Goal: Task Accomplishment & Management: Manage account settings

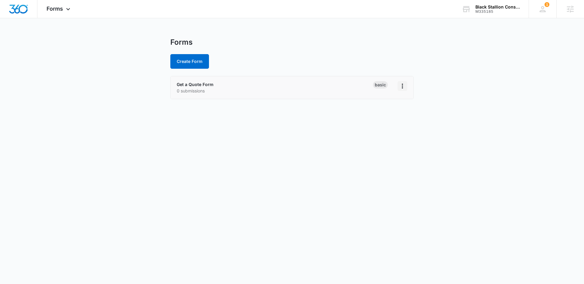
click at [402, 87] on icon "Overflow Menu" at bounding box center [402, 85] width 7 height 7
click at [183, 85] on link "Get a Quote Form" at bounding box center [195, 84] width 37 height 5
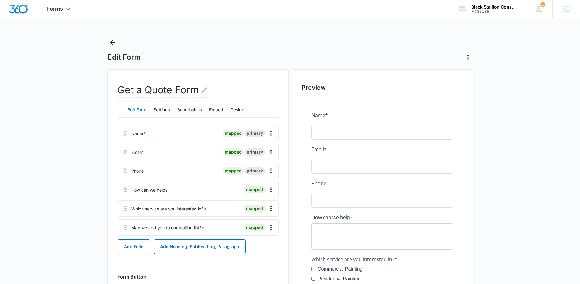
click at [63, 5] on div "Forms Apps Reputation Websites Forms CRM Email Social Content Ads Intelligence …" at bounding box center [59, 9] width 44 height 18
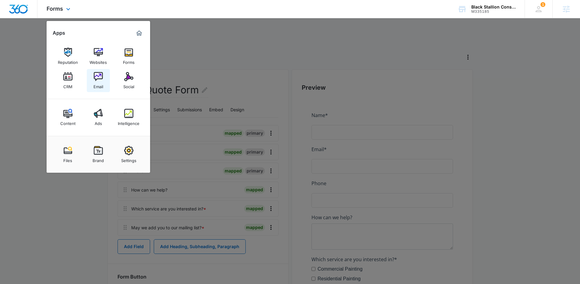
click at [92, 78] on link "Email" at bounding box center [98, 80] width 23 height 23
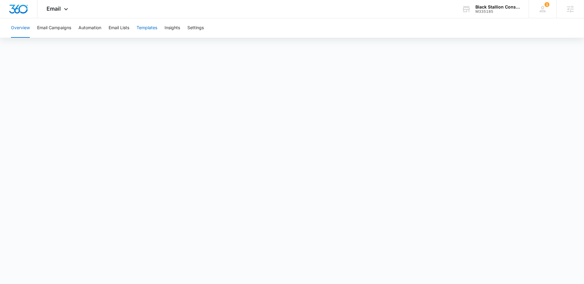
click at [154, 28] on button "Templates" at bounding box center [147, 27] width 21 height 19
click at [92, 30] on button "Automation" at bounding box center [90, 27] width 23 height 19
click at [199, 30] on button "Settings" at bounding box center [195, 27] width 16 height 19
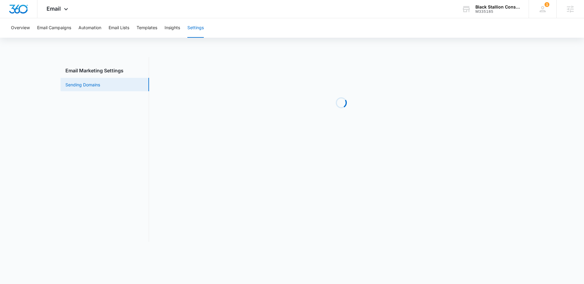
click at [81, 85] on link "Sending Domains" at bounding box center [82, 85] width 35 height 6
click at [87, 25] on button "Automation" at bounding box center [90, 27] width 23 height 19
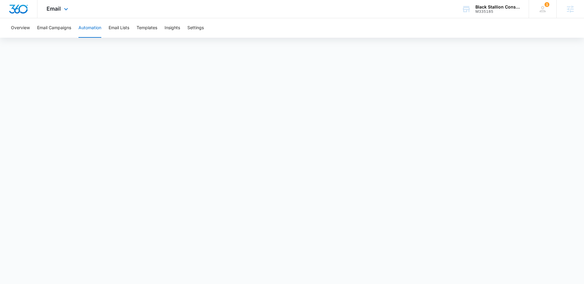
click at [63, 4] on div "Email Apps Reputation Websites Forms CRM Email Social Content Ads Intelligence …" at bounding box center [57, 9] width 41 height 18
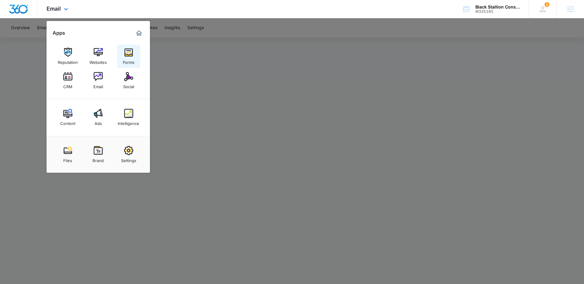
click at [130, 54] on img at bounding box center [128, 52] width 9 height 9
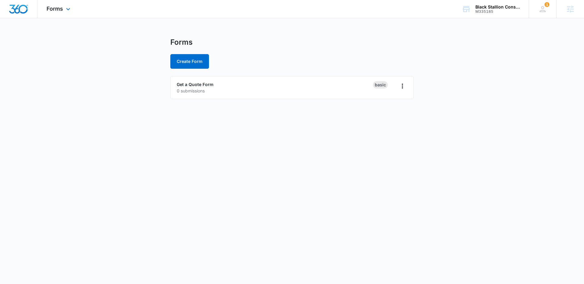
click at [65, 5] on div "Forms Apps Reputation Websites Forms CRM Email Social Content Ads Intelligence …" at bounding box center [59, 9] width 44 height 18
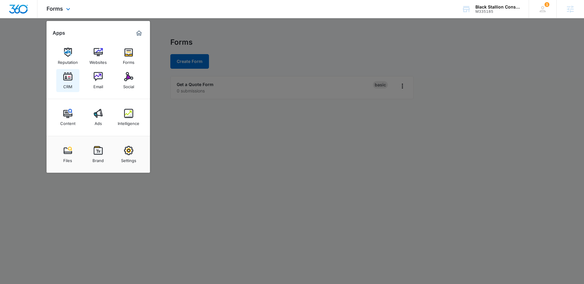
click at [68, 75] on img at bounding box center [67, 76] width 9 height 9
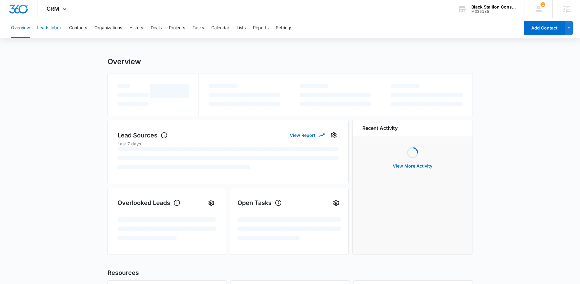
click at [47, 27] on button "Leads Inbox" at bounding box center [49, 27] width 25 height 19
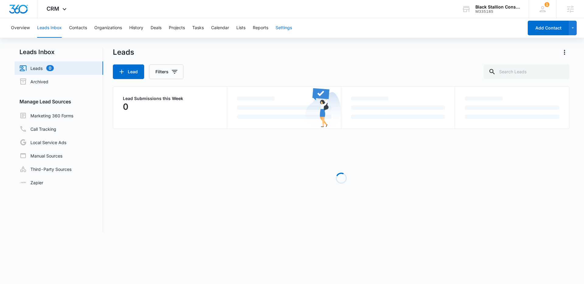
click at [288, 27] on button "Settings" at bounding box center [284, 27] width 16 height 19
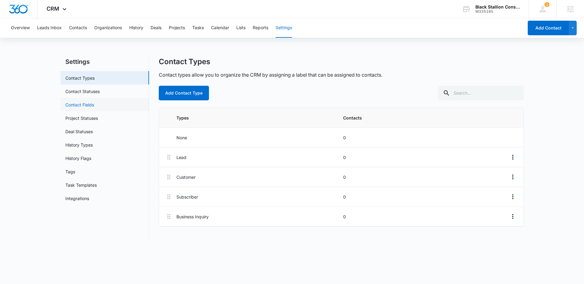
click at [82, 105] on link "Contact Fields" at bounding box center [79, 105] width 29 height 6
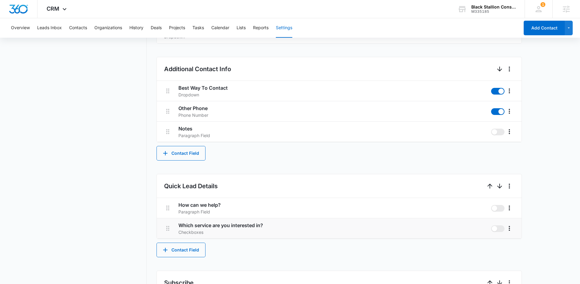
scroll to position [285, 0]
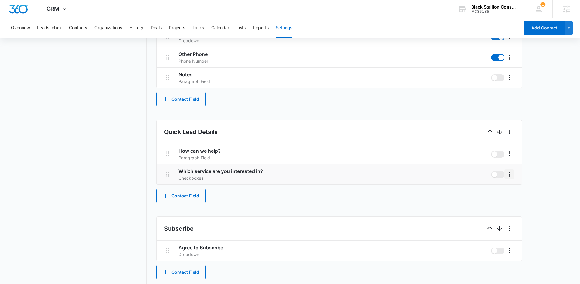
click at [509, 172] on icon "More" at bounding box center [509, 174] width 1 height 5
click at [512, 193] on div "Edit" at bounding box center [518, 191] width 13 height 4
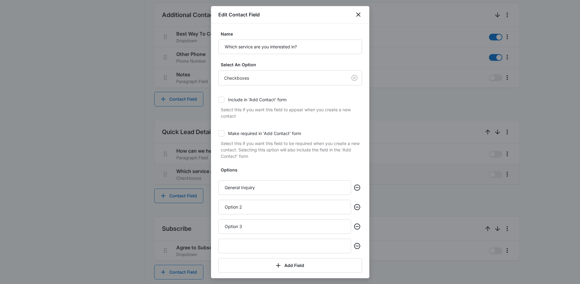
scroll to position [14, 0]
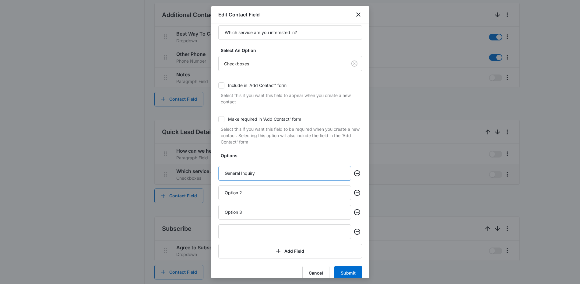
click at [268, 177] on input "General Inquiry" at bounding box center [284, 173] width 133 height 15
type input "Commercial Painting"
type input "Residential Painting"
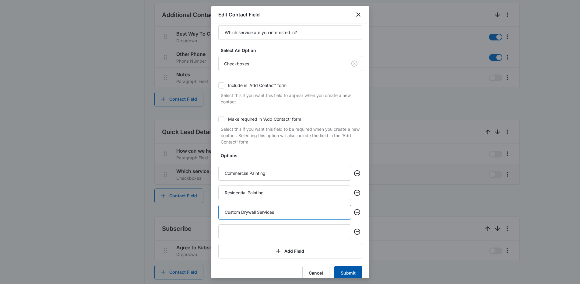
type input "Custom Drywall Services"
click at [351, 276] on button "Submit" at bounding box center [348, 273] width 28 height 15
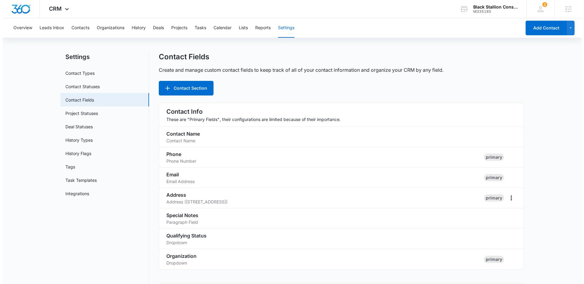
scroll to position [0, 0]
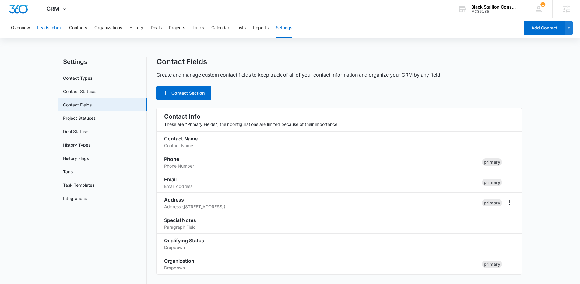
click at [50, 27] on button "Leads Inbox" at bounding box center [49, 27] width 25 height 19
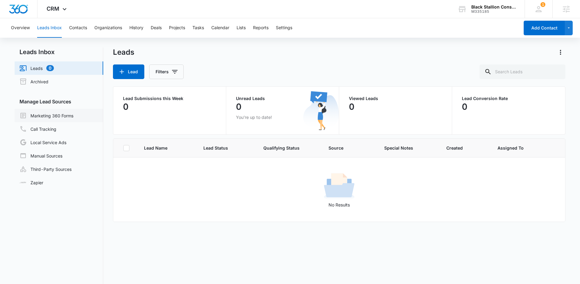
click at [56, 115] on link "Marketing 360 Forms" at bounding box center [46, 115] width 54 height 7
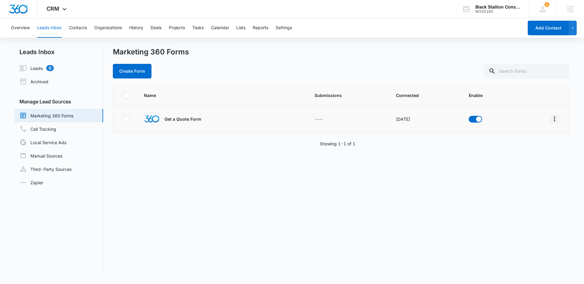
click at [552, 123] on button "Overflow Menu" at bounding box center [555, 119] width 10 height 10
click at [528, 155] on div "Field Mapping" at bounding box center [523, 154] width 34 height 4
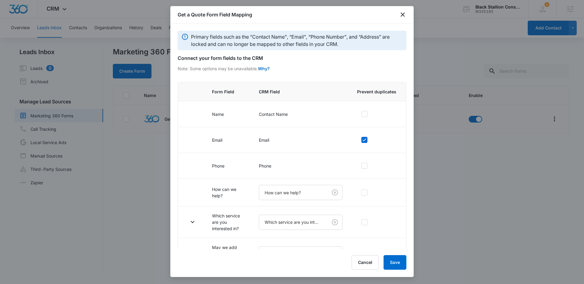
scroll to position [21, 0]
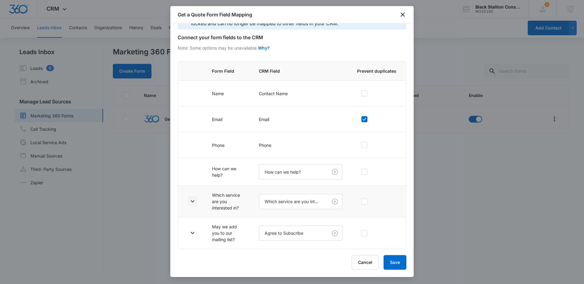
click at [191, 199] on icon "button" at bounding box center [192, 201] width 7 height 7
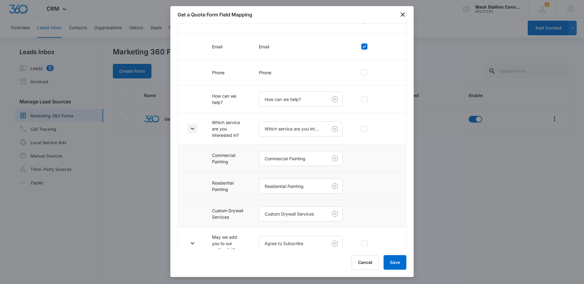
scroll to position [104, 0]
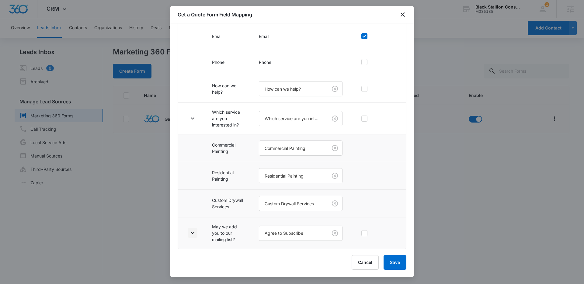
click at [192, 229] on icon "button" at bounding box center [192, 232] width 7 height 7
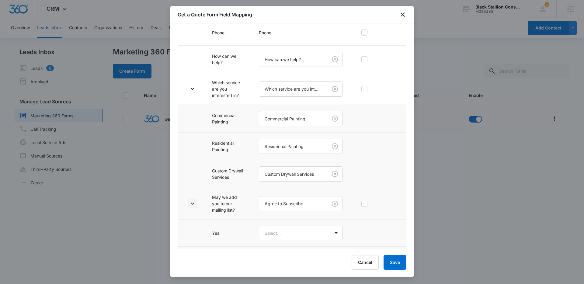
scroll to position [158, 0]
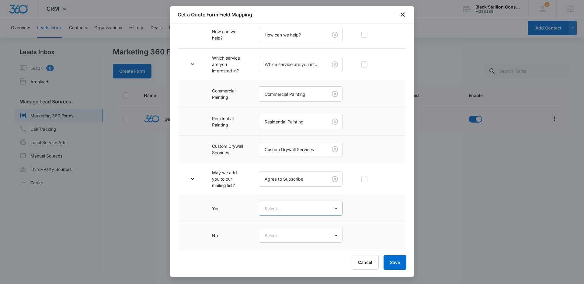
click at [288, 210] on body "CRM Apps Reputation Websites Forms CRM Email Social Content Ads Intelligence Fi…" at bounding box center [292, 142] width 584 height 284
click at [276, 229] on div "Yes" at bounding box center [298, 230] width 64 height 6
click at [279, 239] on body "CRM Apps Reputation Websites Forms CRM Email Social Content Ads Intelligence Fi…" at bounding box center [292, 142] width 584 height 284
click at [289, 272] on div "No" at bounding box center [299, 268] width 80 height 11
click at [410, 258] on div "Get a Quote Form Field Mapping Primary fields such as the “Contact Name”, “Emai…" at bounding box center [291, 141] width 243 height 271
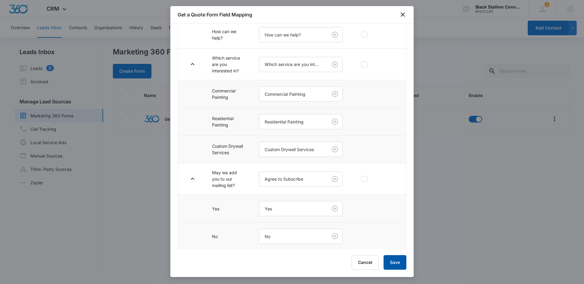
click at [388, 262] on button "Save" at bounding box center [395, 262] width 23 height 15
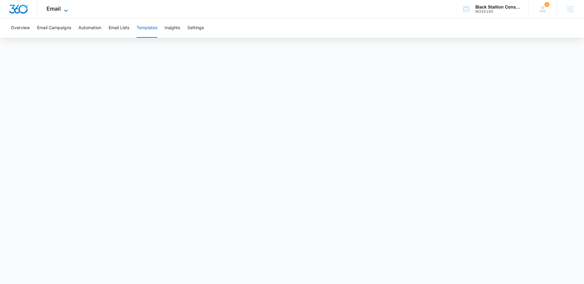
click at [58, 11] on span "Email" at bounding box center [54, 8] width 14 height 6
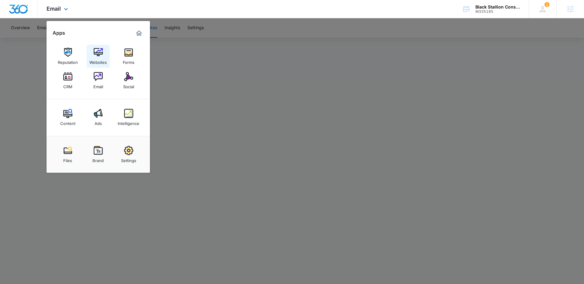
click at [91, 54] on link "Websites" at bounding box center [98, 56] width 23 height 23
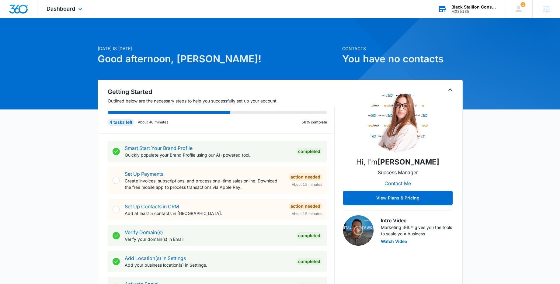
click at [478, 12] on div "M335185" at bounding box center [474, 11] width 44 height 4
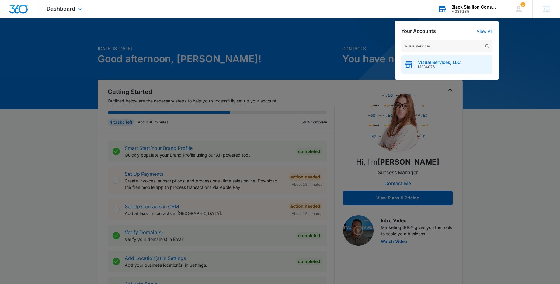
type input "visual services"
click at [427, 71] on div "Visual Services, LLC M334076" at bounding box center [446, 64] width 91 height 18
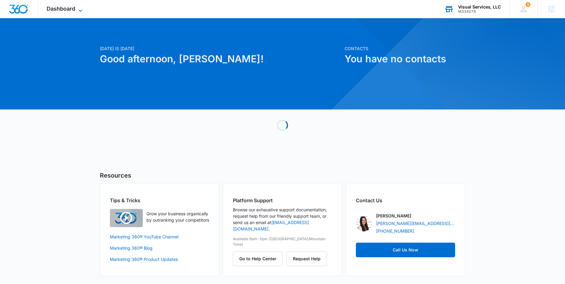
click at [68, 9] on span "Dashboard" at bounding box center [61, 8] width 29 height 6
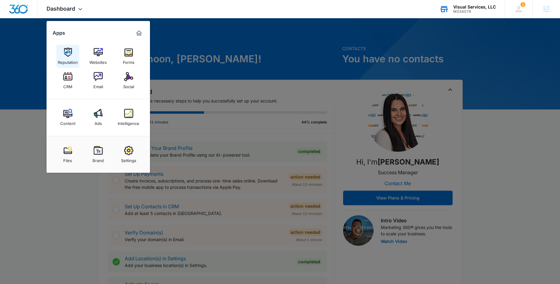
click at [63, 66] on link "Reputation" at bounding box center [67, 56] width 23 height 23
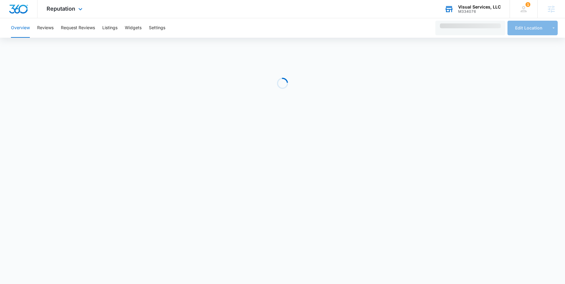
click at [70, 2] on div "Reputation Apps Reputation Websites Forms CRM Email Social Content Ads Intellig…" at bounding box center [65, 9] width 56 height 18
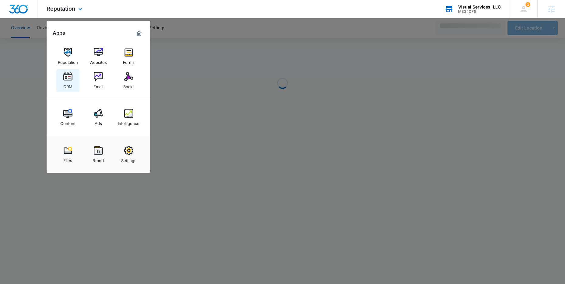
click at [68, 79] on img at bounding box center [67, 76] width 9 height 9
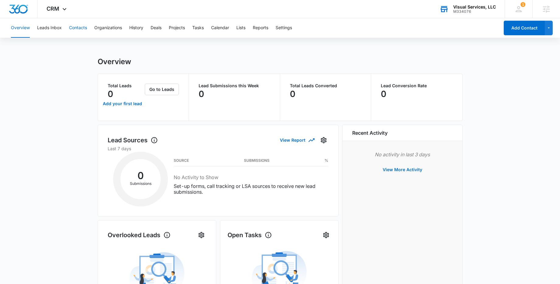
click at [75, 27] on button "Contacts" at bounding box center [78, 27] width 18 height 19
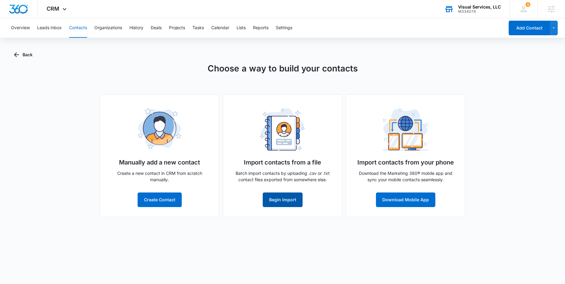
click at [275, 196] on button "Begin Import" at bounding box center [283, 200] width 40 height 15
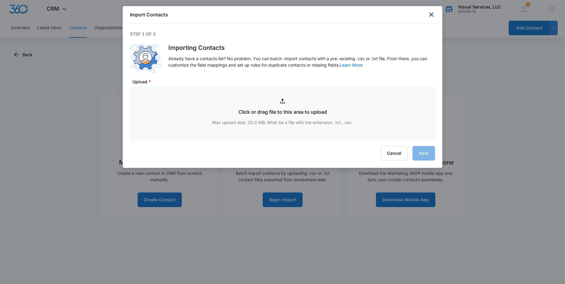
type input "C:\fakepath\paintbox_contacts.csv"
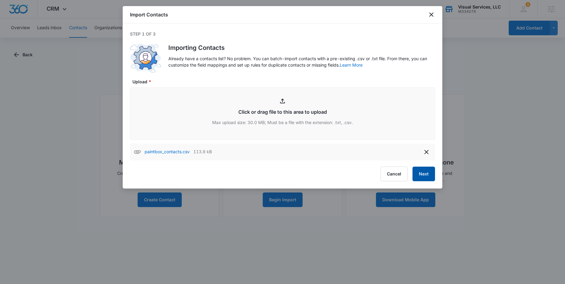
click at [419, 177] on button "Next" at bounding box center [423, 174] width 23 height 15
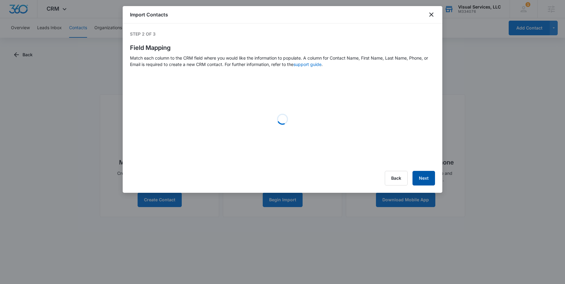
select select "name"
select select "184"
select select "185"
select select "ipAddress"
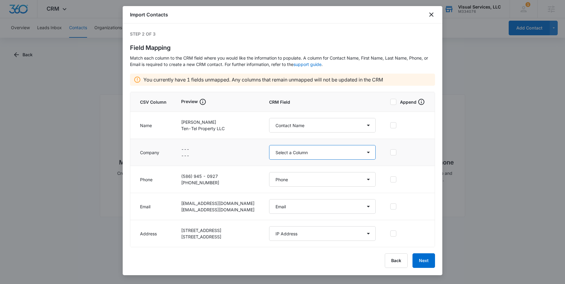
click at [317, 153] on select "Select a Column Address/City Address/Country Address/State Address/Street Addre…" at bounding box center [322, 152] width 107 height 15
click at [422, 259] on button "Next" at bounding box center [423, 261] width 23 height 15
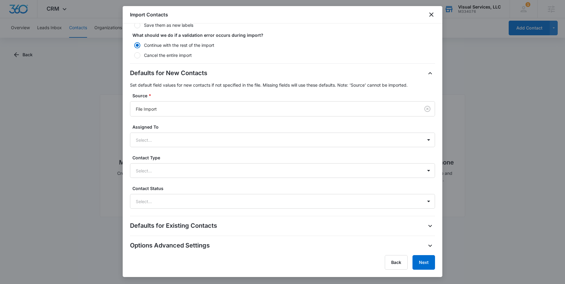
scroll to position [117, 0]
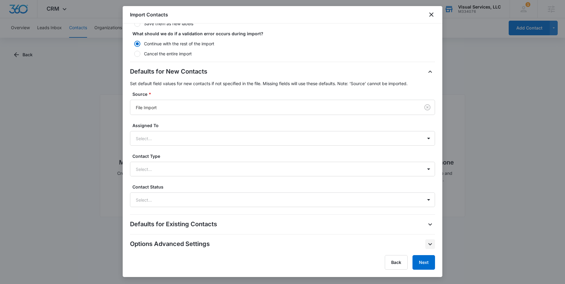
click at [426, 243] on icon "button" at bounding box center [429, 244] width 7 height 7
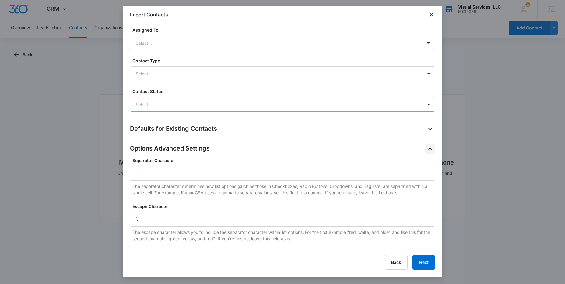
scroll to position [0, 0]
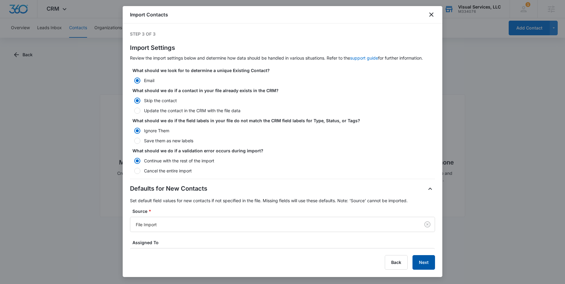
click at [417, 264] on button "Next" at bounding box center [423, 262] width 23 height 15
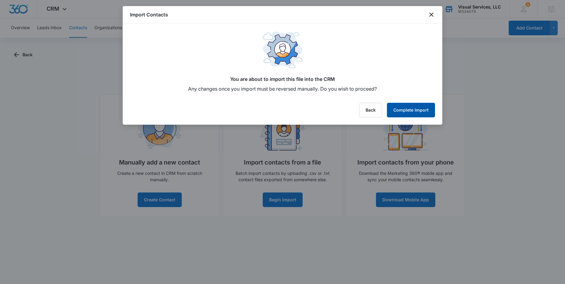
click at [409, 106] on button "Complete Import" at bounding box center [411, 110] width 48 height 15
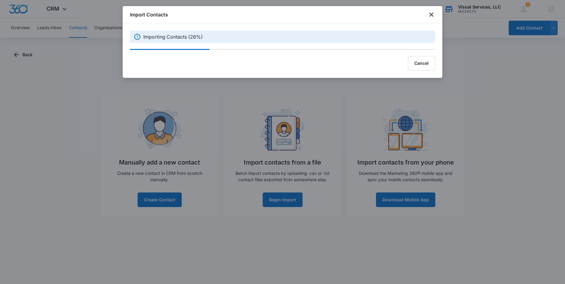
click at [293, 93] on div at bounding box center [282, 142] width 565 height 284
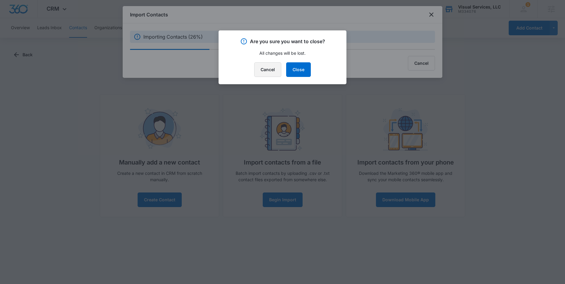
click at [276, 72] on button "Cancel" at bounding box center [267, 69] width 27 height 15
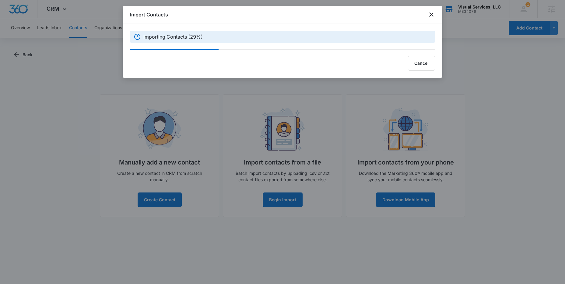
click at [371, 102] on div at bounding box center [282, 142] width 565 height 284
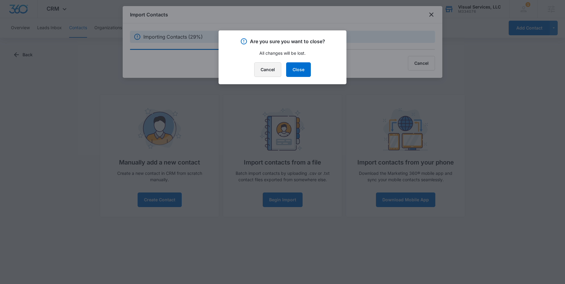
click at [258, 67] on button "Cancel" at bounding box center [267, 69] width 27 height 15
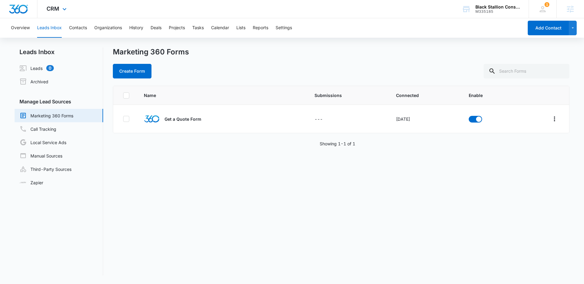
click at [17, 8] on img "Dashboard" at bounding box center [18, 9] width 19 height 9
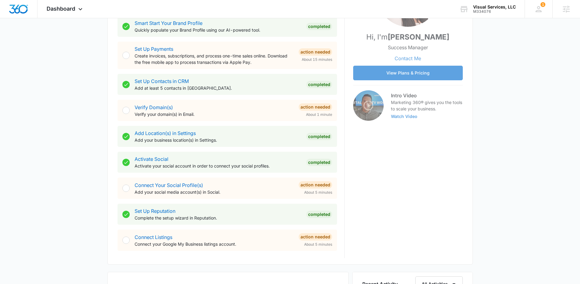
scroll to position [132, 0]
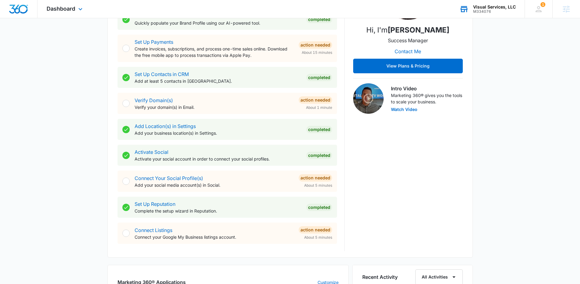
click at [497, 9] on div "M334076" at bounding box center [494, 11] width 43 height 4
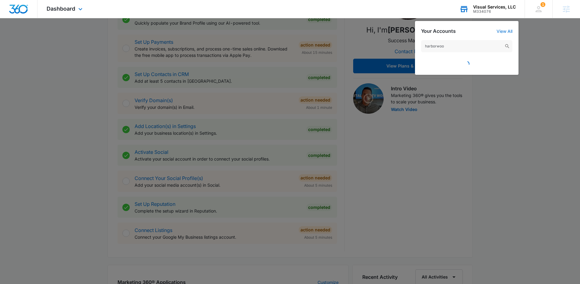
type input "harborwood"
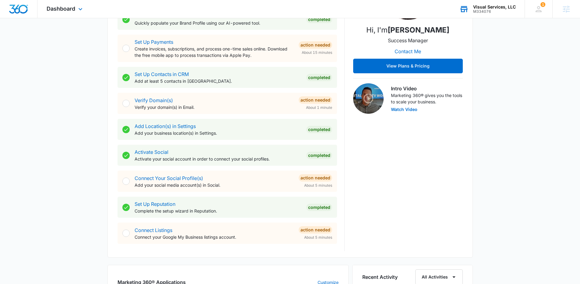
scroll to position [0, 0]
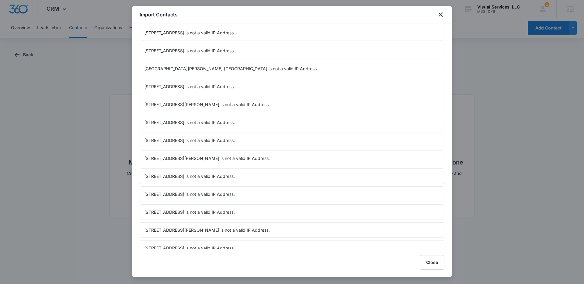
scroll to position [20391, 0]
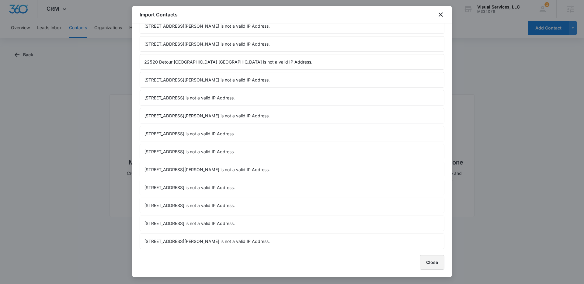
click at [431, 262] on button "Close" at bounding box center [432, 262] width 25 height 15
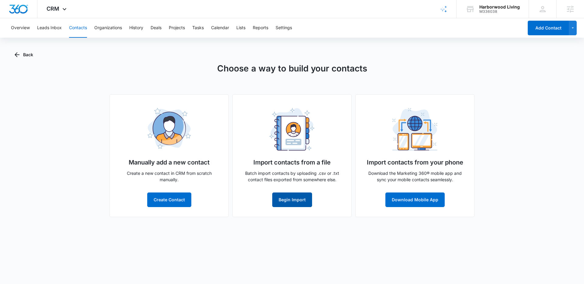
click at [282, 204] on button "Begin Import" at bounding box center [292, 200] width 40 height 15
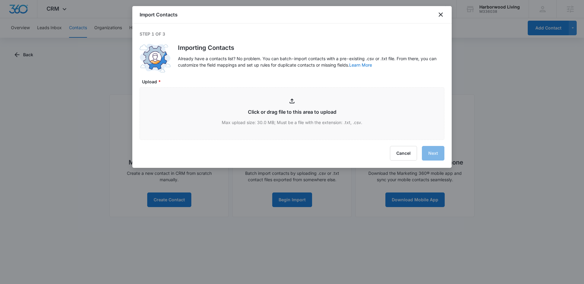
type input "C:\fakepath\paintbox_contacts.csv"
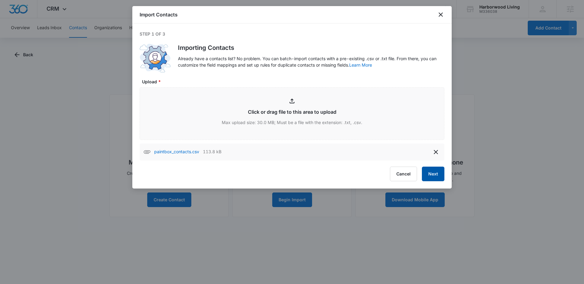
click at [435, 178] on button "Next" at bounding box center [433, 174] width 23 height 15
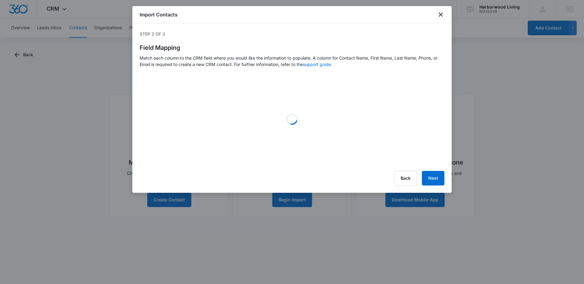
select select "name"
select select "184"
select select "185"
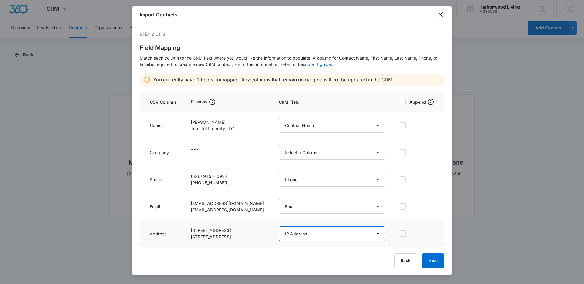
click at [310, 234] on select "Select a Column Address/City Address/Country Address/State Address/Street Addre…" at bounding box center [332, 233] width 107 height 15
select select "187"
click at [281, 226] on select "Select a Column Address/City Address/Country Address/State Address/Street Addre…" at bounding box center [332, 233] width 107 height 15
click at [429, 255] on button "Next" at bounding box center [433, 261] width 23 height 15
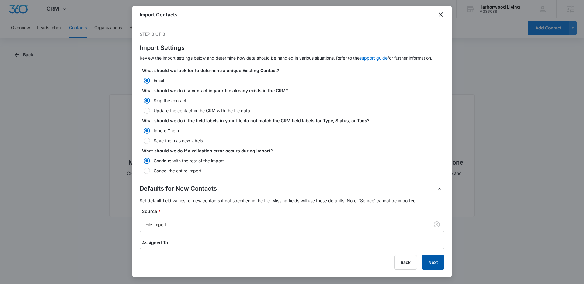
click at [439, 261] on button "Next" at bounding box center [433, 262] width 23 height 15
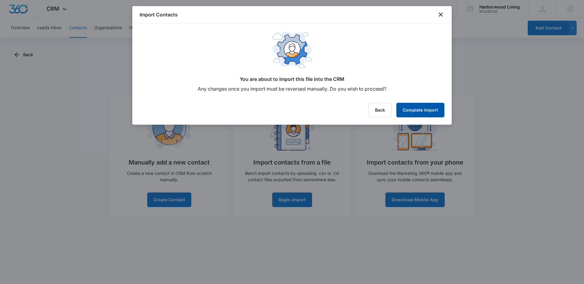
click at [430, 114] on button "Complete Import" at bounding box center [421, 110] width 48 height 15
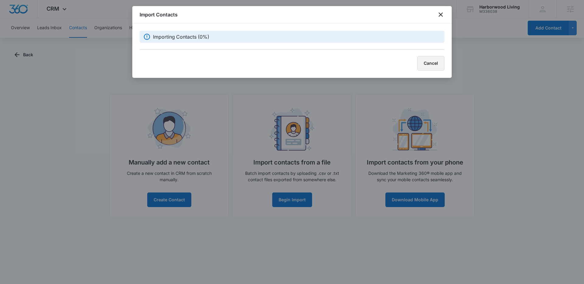
click at [429, 67] on button "Cancel" at bounding box center [431, 63] width 27 height 15
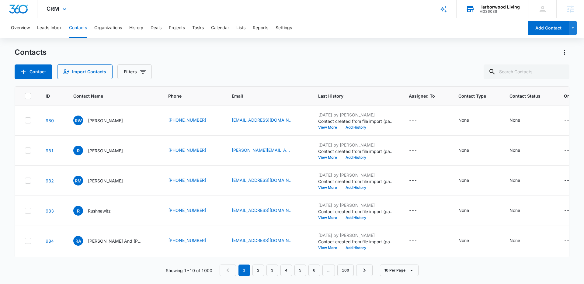
click at [487, 10] on div "M336038" at bounding box center [500, 11] width 40 height 4
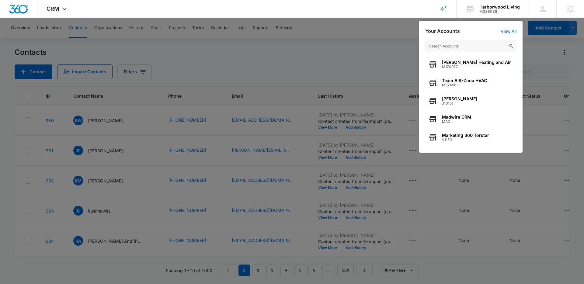
click at [516, 231] on div at bounding box center [292, 142] width 584 height 284
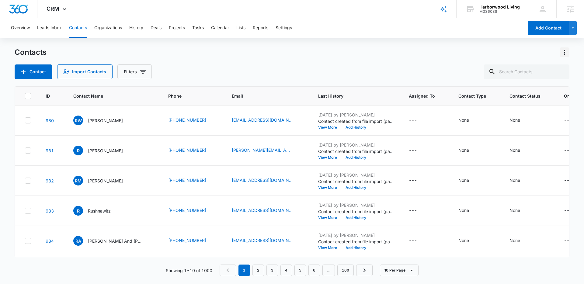
click at [565, 53] on icon "Actions" at bounding box center [564, 52] width 1 height 5
click at [144, 21] on div "Overview Leads Inbox Contacts Organizations History Deals Projects Tasks Calend…" at bounding box center [265, 27] width 516 height 19
click at [26, 95] on icon at bounding box center [27, 95] width 5 height 5
click at [25, 96] on input "checkbox" at bounding box center [25, 96] width 0 height 0
checkbox input "true"
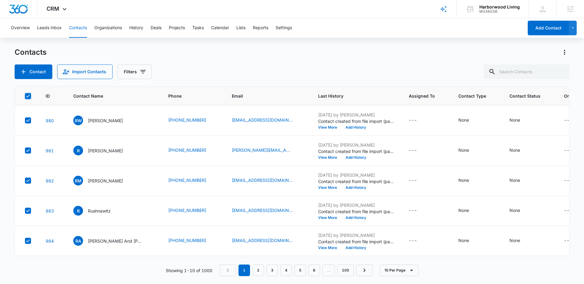
checkbox input "true"
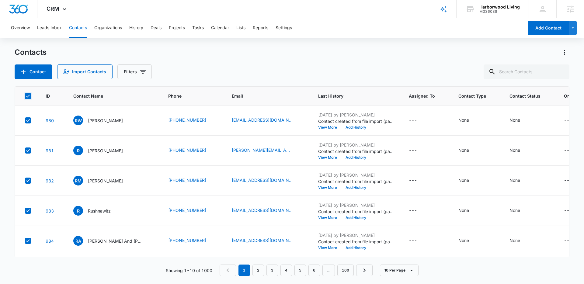
checkbox input "true"
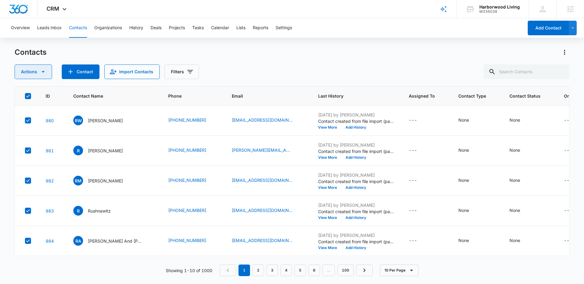
click at [46, 72] on icon "button" at bounding box center [43, 71] width 7 height 7
click at [38, 128] on div "Delete" at bounding box center [35, 128] width 27 height 4
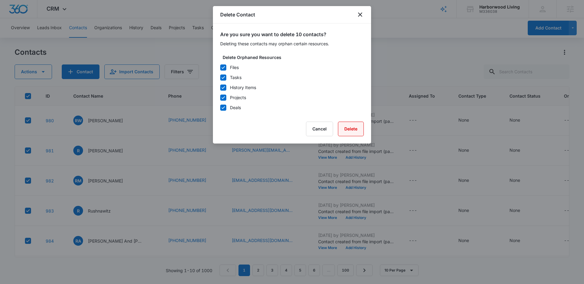
click at [356, 126] on button "Delete" at bounding box center [351, 129] width 26 height 15
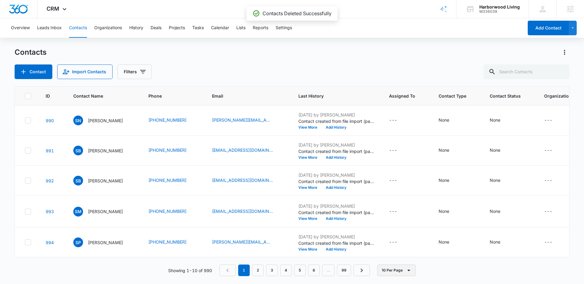
click at [403, 269] on button "10 Per Page" at bounding box center [396, 271] width 39 height 12
click at [399, 254] on div "50 Per Page" at bounding box center [397, 252] width 25 height 4
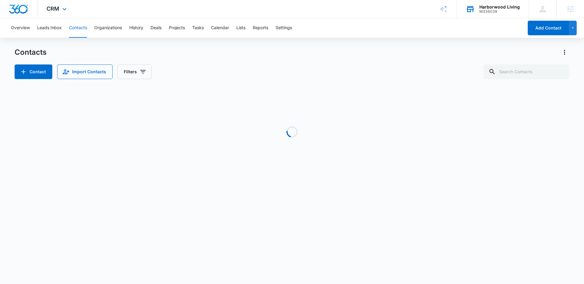
click at [495, 9] on div "Harborwood Living" at bounding box center [500, 7] width 40 height 5
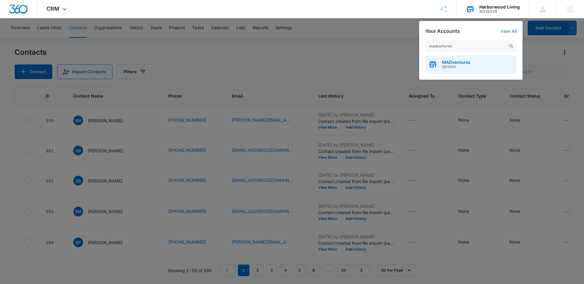
type input "madventures"
click at [458, 65] on span "SD1000" at bounding box center [456, 67] width 29 height 4
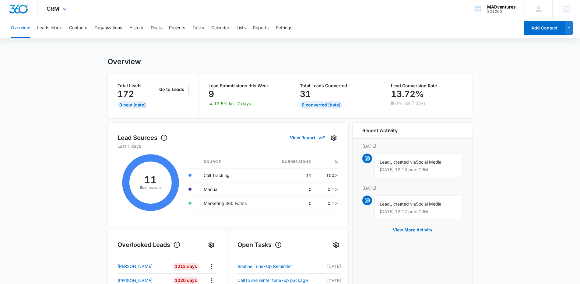
click at [20, 10] on img "Dashboard" at bounding box center [18, 9] width 19 height 9
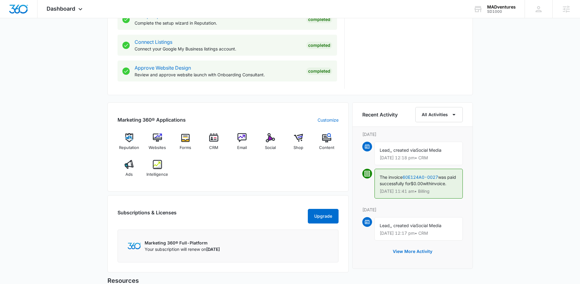
scroll to position [427, 0]
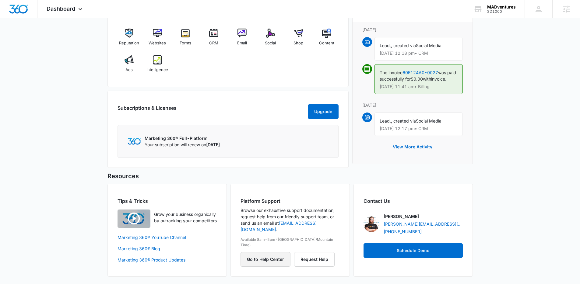
click at [264, 252] on button "Go to Help Center" at bounding box center [265, 259] width 50 height 15
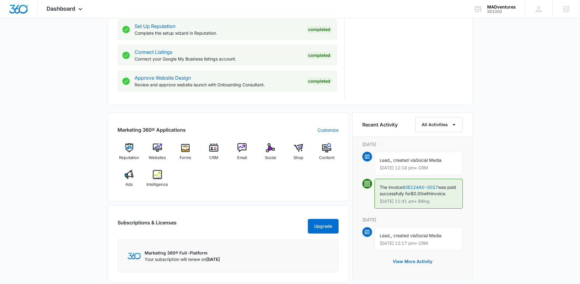
scroll to position [302, 0]
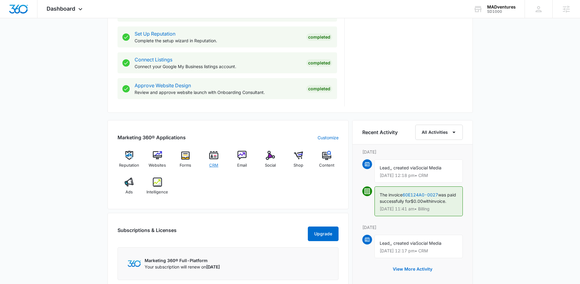
click at [210, 156] on img at bounding box center [213, 155] width 9 height 9
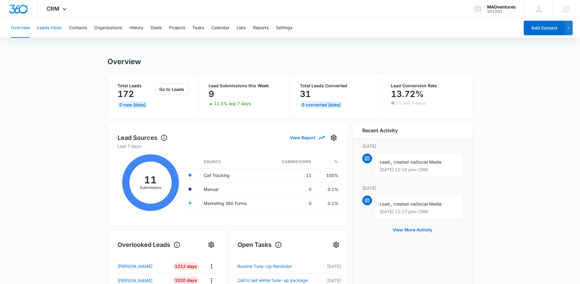
click at [44, 29] on button "Leads Inbox" at bounding box center [49, 27] width 25 height 19
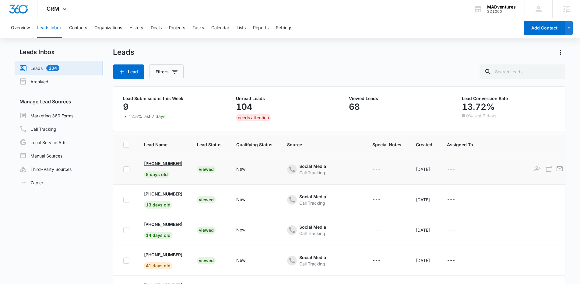
click at [168, 165] on p "[PHONE_NUMBER]" at bounding box center [163, 163] width 38 height 6
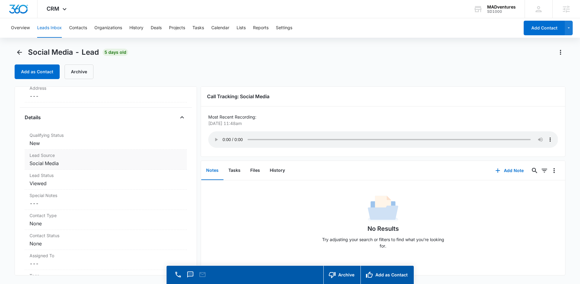
scroll to position [142, 0]
click at [19, 10] on img "Dashboard" at bounding box center [18, 9] width 19 height 9
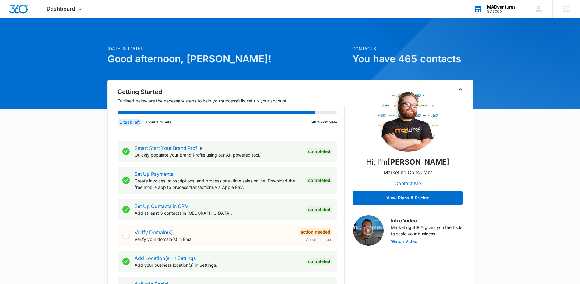
click at [500, 12] on div "SD1000" at bounding box center [501, 11] width 29 height 4
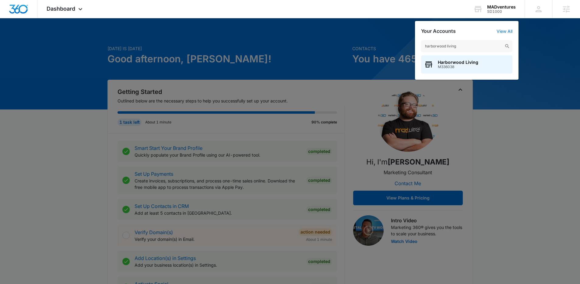
type input "harborwood living"
click at [468, 64] on span "Harborwood Living" at bounding box center [458, 62] width 40 height 5
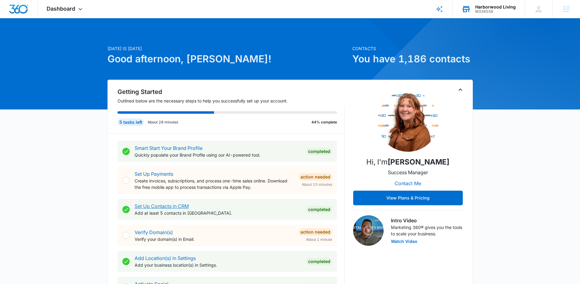
click at [159, 206] on link "Set Up Contacts in CRM" at bounding box center [162, 206] width 54 height 6
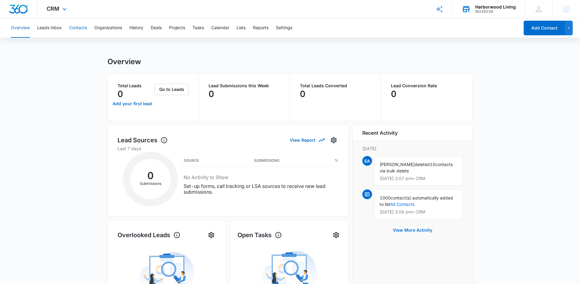
click at [81, 25] on button "Contacts" at bounding box center [78, 27] width 18 height 19
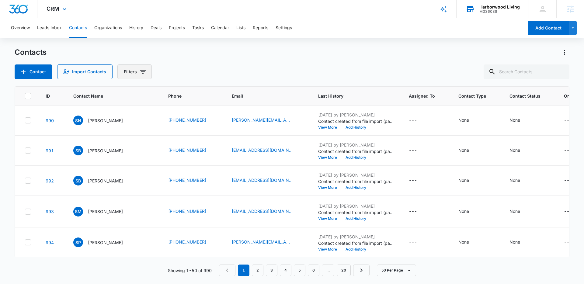
click at [136, 73] on button "Filters" at bounding box center [134, 72] width 34 height 15
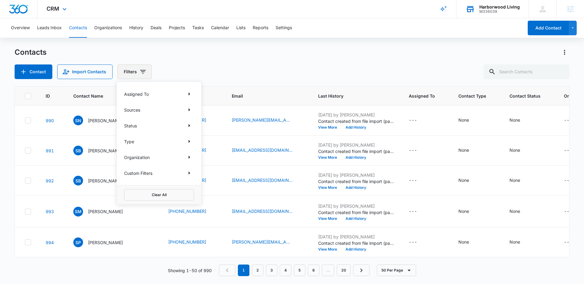
click at [136, 73] on button "Filters" at bounding box center [134, 72] width 34 height 15
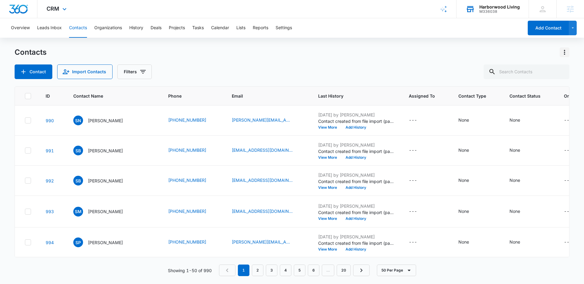
click at [562, 53] on icon "Actions" at bounding box center [564, 52] width 7 height 7
click at [198, 55] on div "Contacts Choose Columns Import Contacts Export All Contacts Customize Contacts" at bounding box center [292, 52] width 555 height 10
click at [28, 96] on icon at bounding box center [27, 95] width 5 height 5
click at [25, 96] on input "checkbox" at bounding box center [25, 96] width 0 height 0
checkbox input "true"
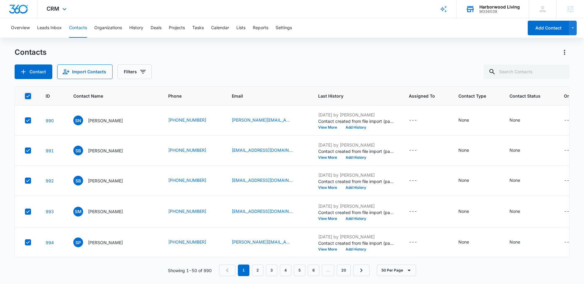
checkbox input "true"
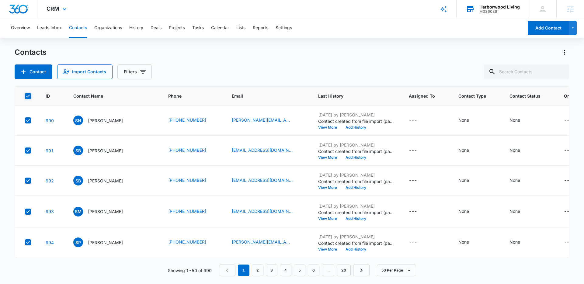
checkbox input "true"
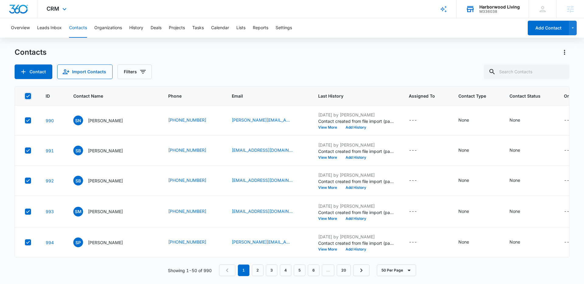
checkbox input "true"
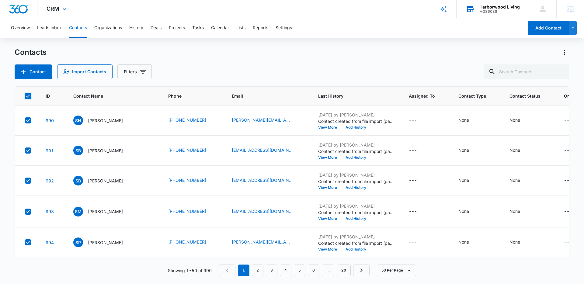
checkbox input "true"
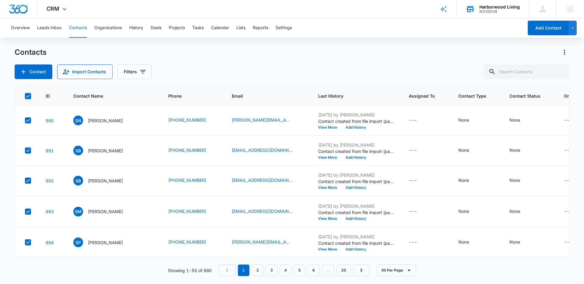
checkbox input "true"
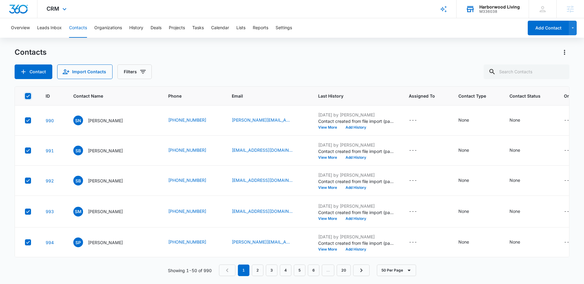
checkbox input "true"
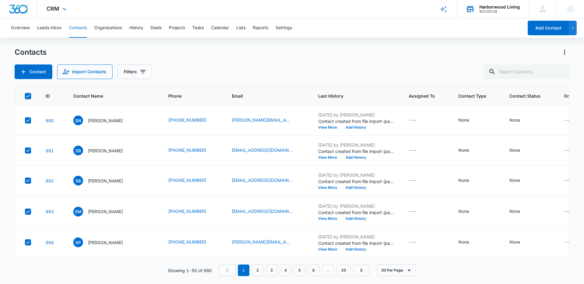
checkbox input "true"
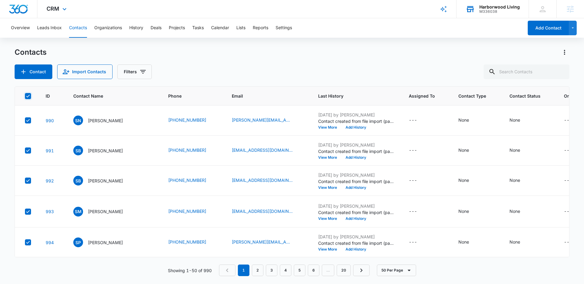
checkbox input "true"
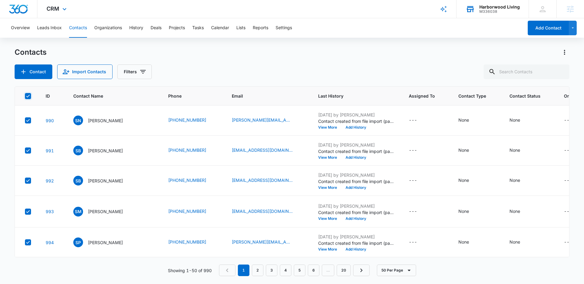
checkbox input "true"
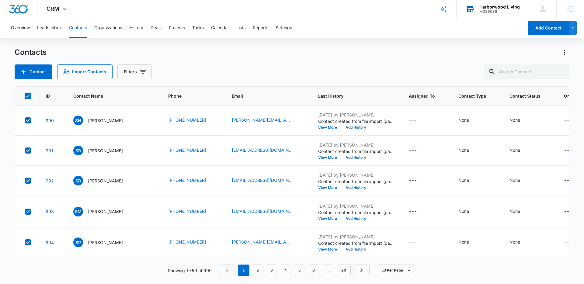
checkbox input "true"
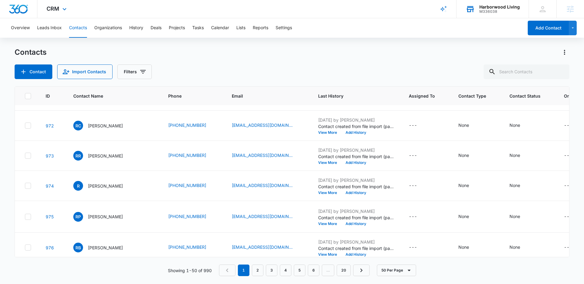
scroll to position [932, 0]
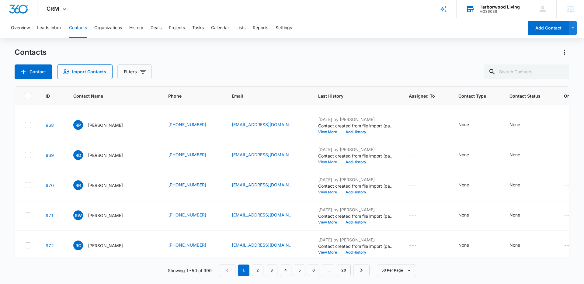
click at [27, 95] on icon at bounding box center [27, 95] width 5 height 5
click at [25, 96] on input "checkbox" at bounding box center [25, 96] width 0 height 0
checkbox input "true"
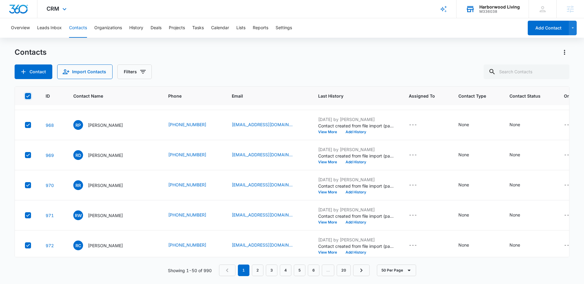
checkbox input "true"
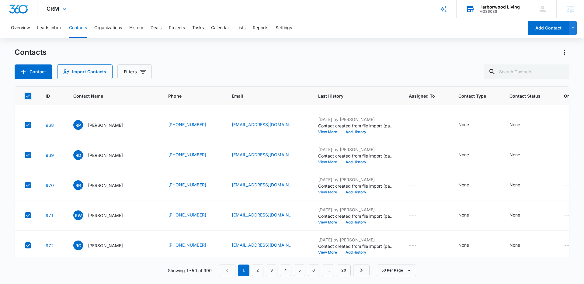
checkbox input "true"
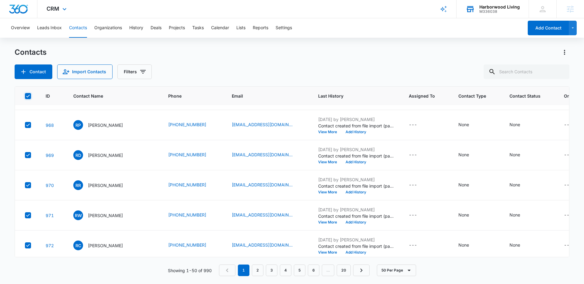
checkbox input "true"
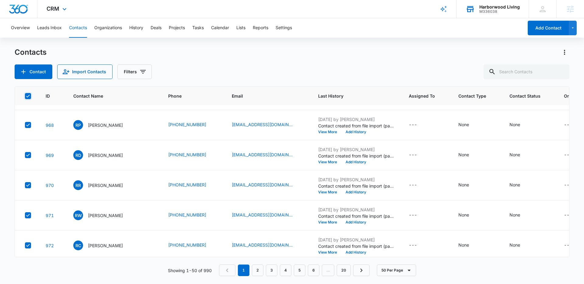
checkbox input "true"
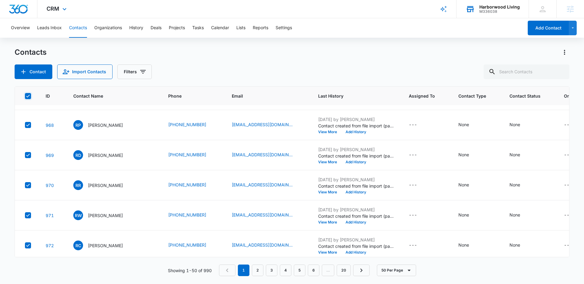
checkbox input "true"
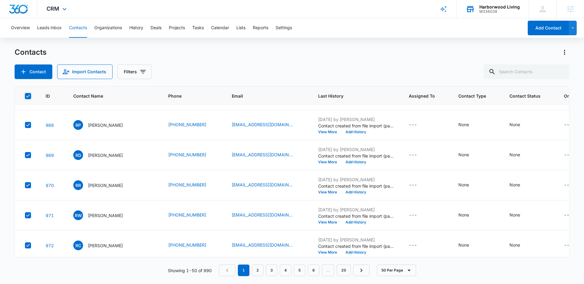
checkbox input "true"
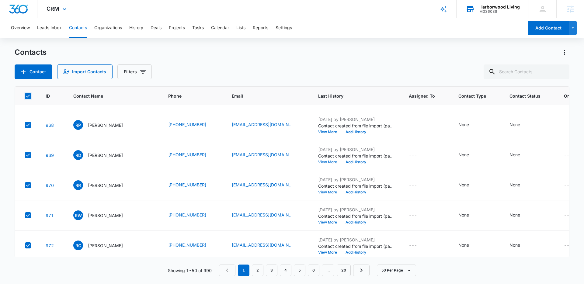
checkbox input "true"
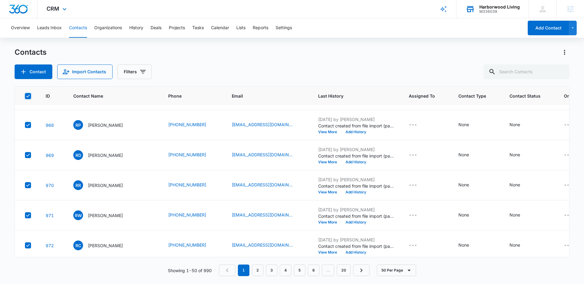
checkbox input "true"
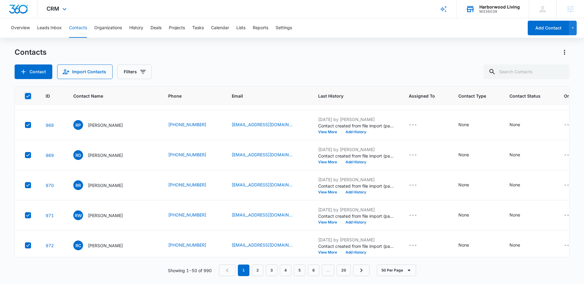
checkbox input "true"
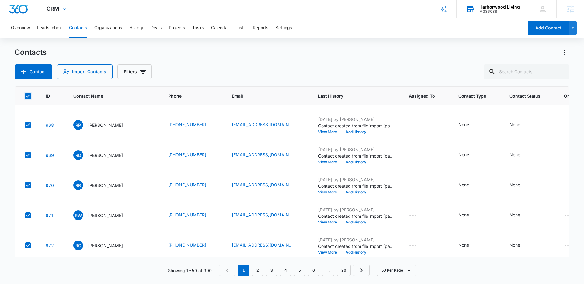
checkbox input "true"
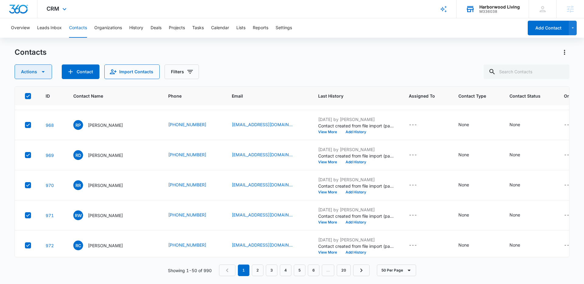
click at [46, 73] on button "Actions" at bounding box center [33, 72] width 37 height 15
click at [270, 72] on div "Actions Export Duplicate Assign Type Assign Status Delete Contact Import Contac…" at bounding box center [292, 72] width 555 height 15
click at [197, 75] on button "Filters" at bounding box center [182, 72] width 34 height 15
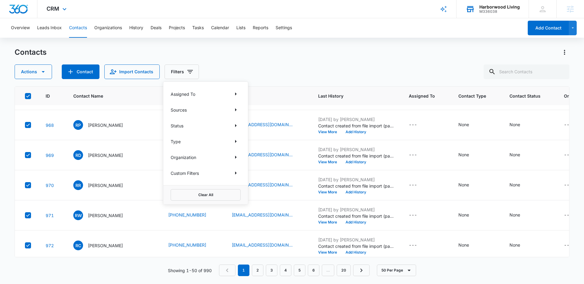
click at [189, 142] on div "Type" at bounding box center [206, 142] width 70 height 10
click at [225, 142] on div "Type" at bounding box center [206, 142] width 70 height 10
click at [237, 141] on icon "Show Type filters" at bounding box center [235, 141] width 7 height 7
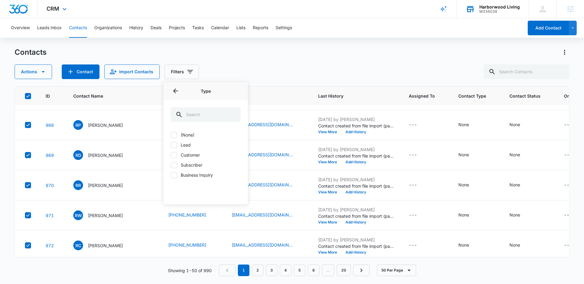
click at [194, 136] on label "(None)" at bounding box center [206, 135] width 70 height 6
click at [171, 135] on input "(None)" at bounding box center [171, 135] width 0 height 0
checkbox input "true"
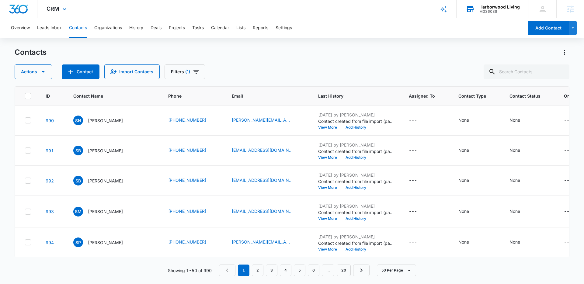
click at [324, 54] on div "Contacts" at bounding box center [292, 52] width 555 height 10
click at [36, 72] on button "Actions" at bounding box center [33, 72] width 37 height 15
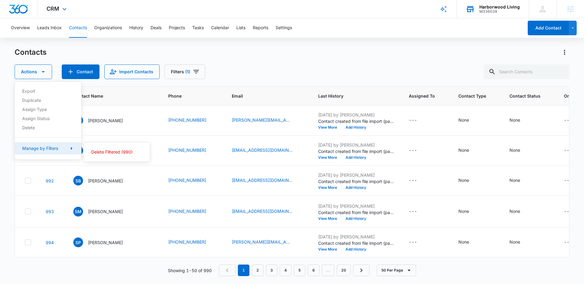
click at [70, 149] on icon "button" at bounding box center [71, 148] width 7 height 7
click at [105, 152] on div "Delete Filtered (990)" at bounding box center [113, 152] width 44 height 4
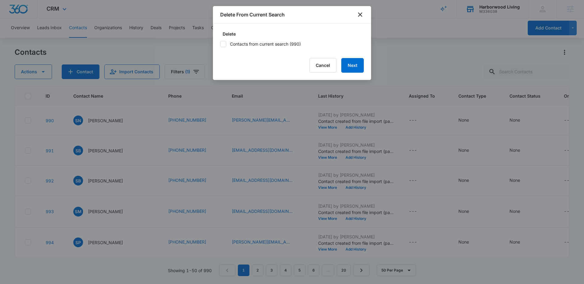
click at [224, 44] on icon at bounding box center [224, 44] width 4 height 3
click at [220, 44] on input "Contacts from current search (990)" at bounding box center [220, 44] width 0 height 0
click at [345, 64] on button "Next" at bounding box center [352, 65] width 23 height 15
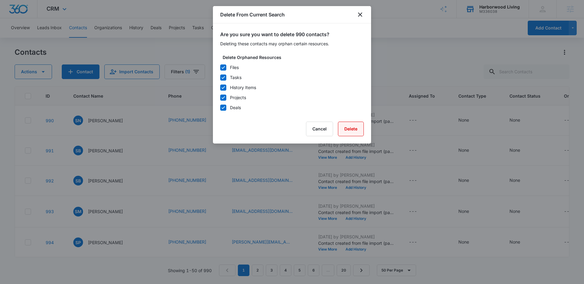
click at [349, 130] on button "Delete" at bounding box center [351, 129] width 26 height 15
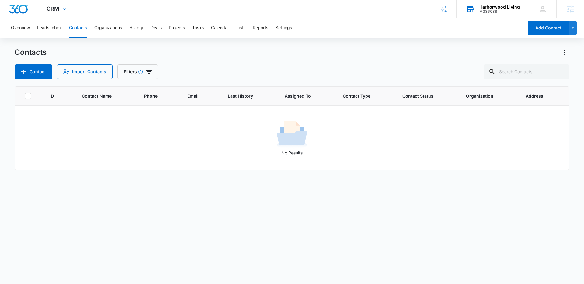
drag, startPoint x: 493, startPoint y: 9, endPoint x: 499, endPoint y: 13, distance: 7.2
click at [493, 9] on div "M336038" at bounding box center [500, 11] width 40 height 4
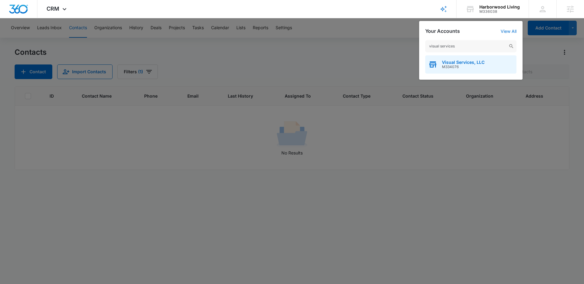
type input "visual services"
click at [460, 66] on span "M334076" at bounding box center [463, 67] width 43 height 4
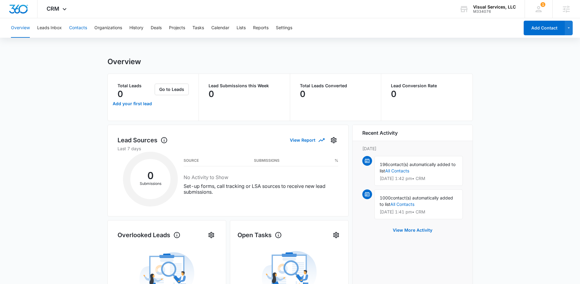
click at [76, 27] on button "Contacts" at bounding box center [78, 27] width 18 height 19
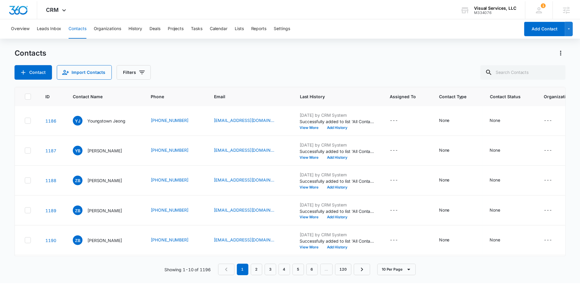
scroll to position [154, 0]
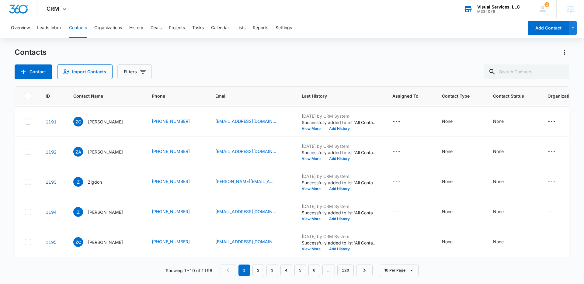
click at [503, 10] on div "M334076" at bounding box center [499, 11] width 43 height 4
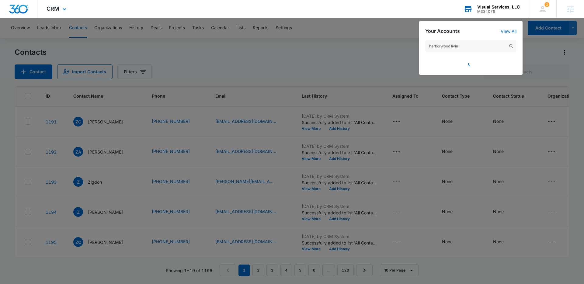
type input "harborwood living"
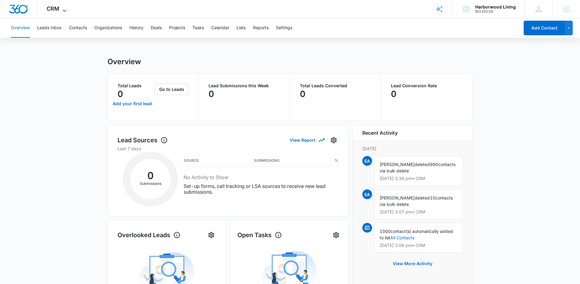
click at [52, 8] on span "CRM" at bounding box center [53, 8] width 13 height 6
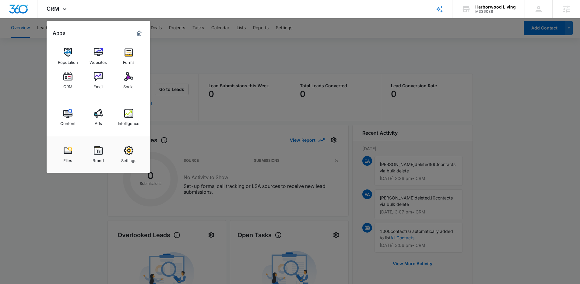
click at [75, 60] on div "Reputation" at bounding box center [68, 61] width 20 height 8
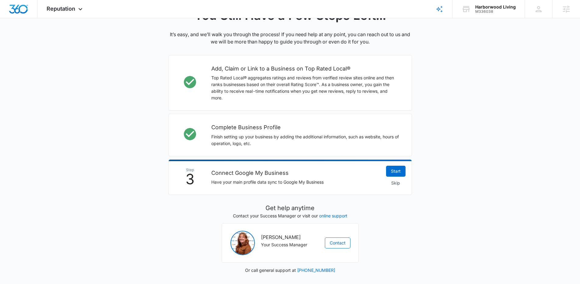
scroll to position [150, 0]
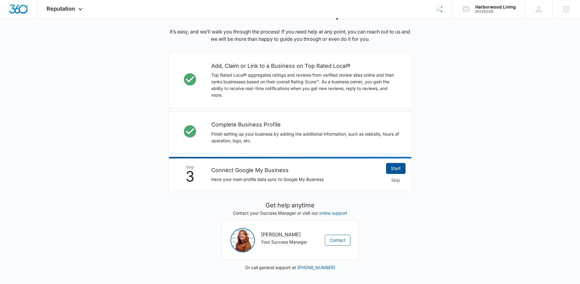
click at [394, 163] on link "Start" at bounding box center [395, 168] width 19 height 11
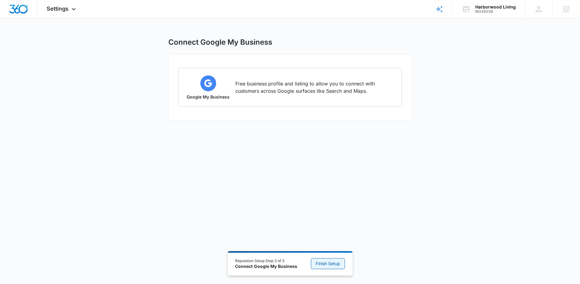
click at [329, 265] on span "Finish Setup" at bounding box center [328, 264] width 24 height 7
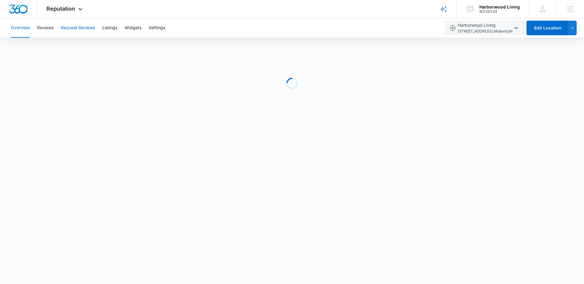
click at [84, 29] on button "Request Reviews" at bounding box center [78, 27] width 34 height 19
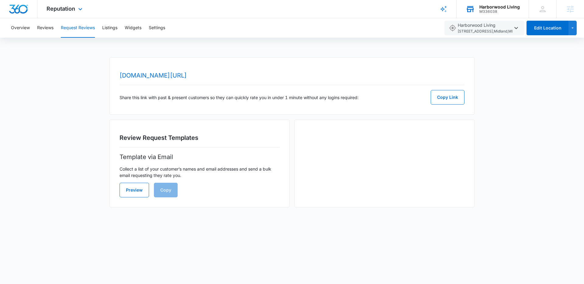
click at [509, 10] on div "M336038" at bounding box center [500, 11] width 40 height 4
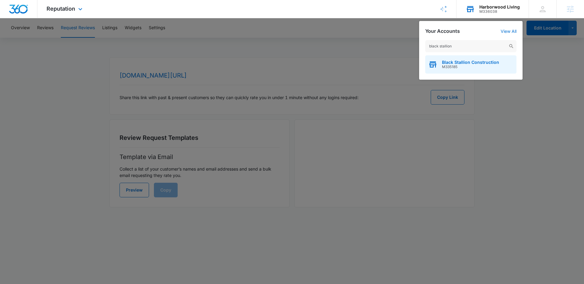
type input "black stallion"
click at [450, 62] on span "Black Stallion Construction" at bounding box center [470, 62] width 57 height 5
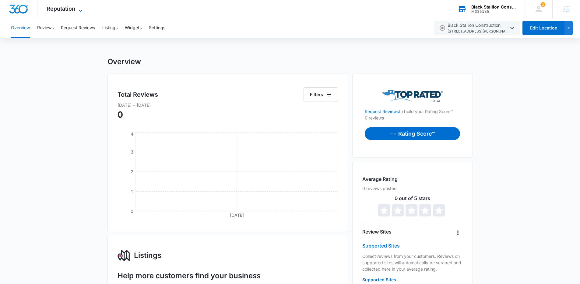
click at [72, 9] on span "Reputation" at bounding box center [61, 8] width 29 height 6
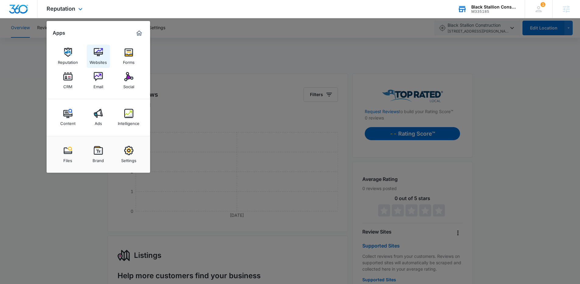
click at [101, 58] on div "Websites" at bounding box center [97, 61] width 17 height 8
